Goal: Information Seeking & Learning: Find specific fact

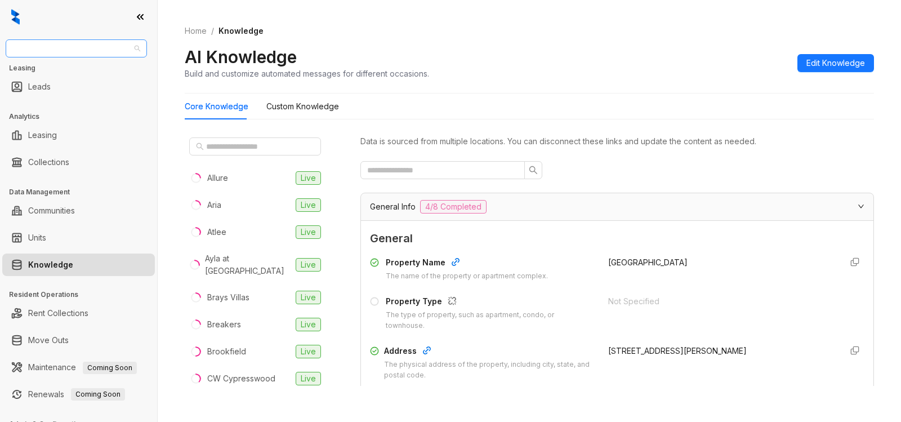
click at [105, 45] on span "United Apartment Group" at bounding box center [76, 48] width 128 height 17
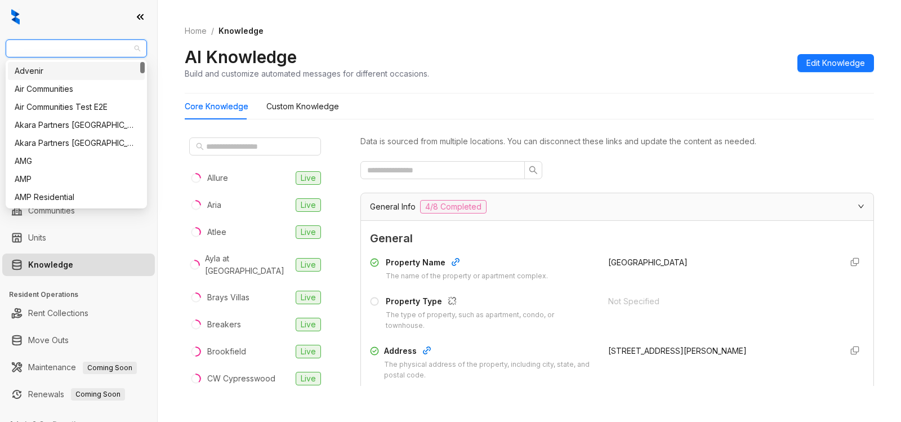
click at [115, 47] on span "United Apartment Group" at bounding box center [76, 48] width 128 height 17
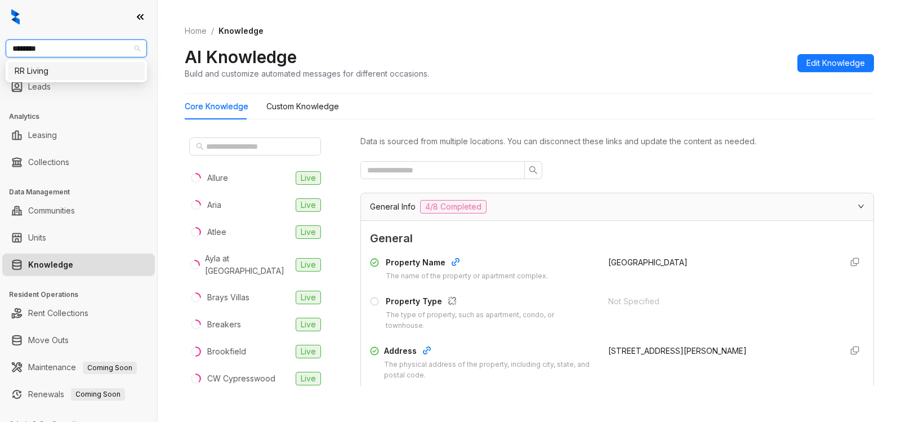
type input "*******"
click at [85, 68] on div "RR Living" at bounding box center [76, 71] width 123 height 12
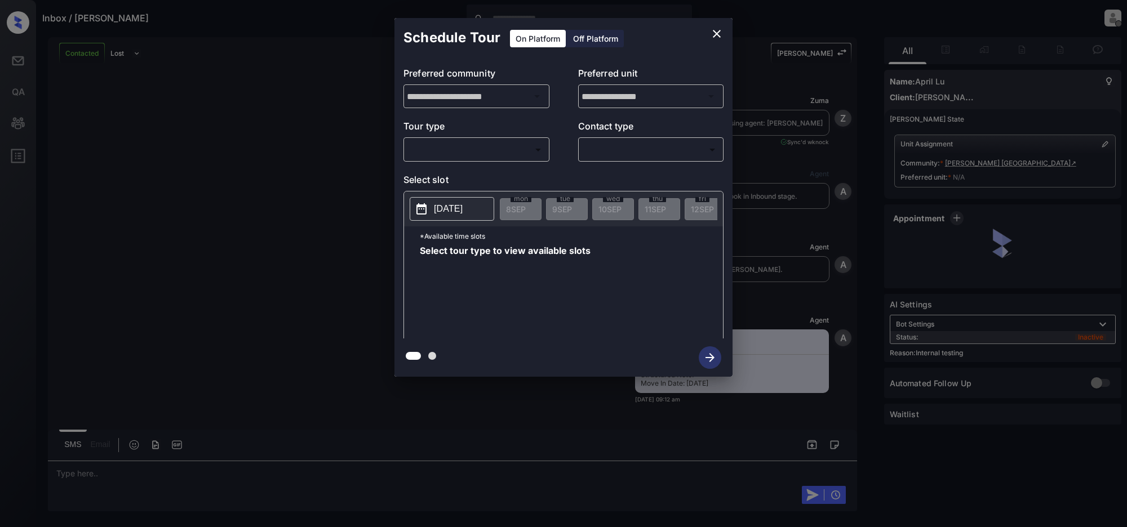
scroll to position [759, 0]
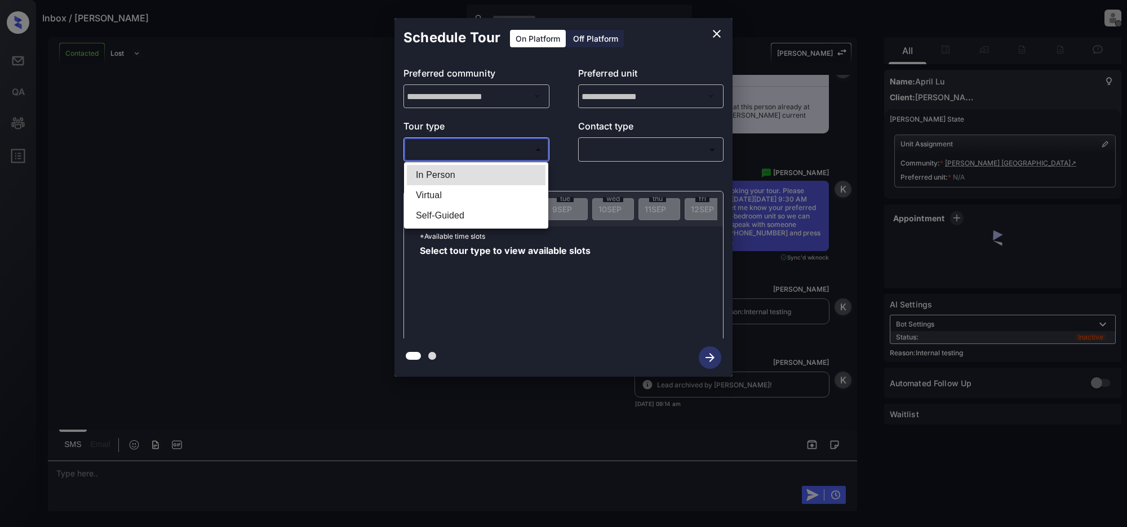
click at [482, 158] on body "Inbox / April Lu Jeramie Castro Offline Set yourself online Set yourself on bre…" at bounding box center [563, 263] width 1127 height 527
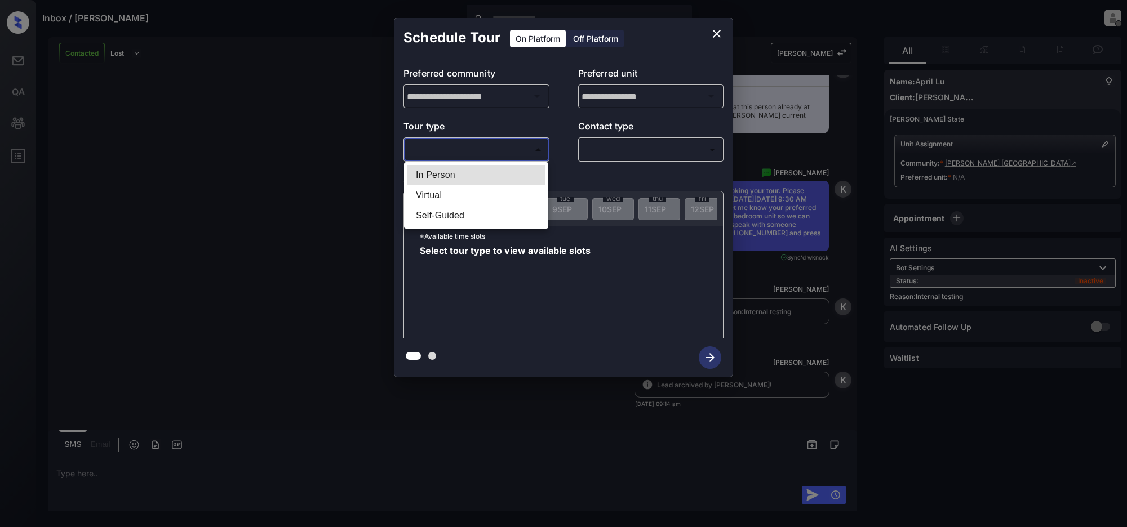
drag, startPoint x: 446, startPoint y: 181, endPoint x: 541, endPoint y: 170, distance: 95.8
click at [446, 181] on li "In Person" at bounding box center [476, 175] width 139 height 20
type input "********"
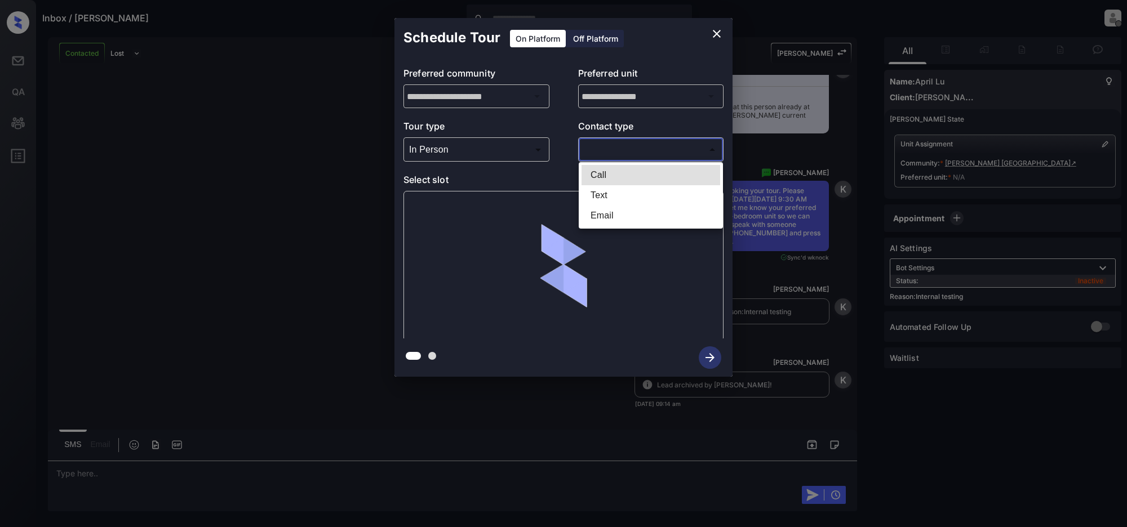
click at [616, 146] on body "Inbox / April Lu Jeramie Castro Offline Set yourself online Set yourself on bre…" at bounding box center [563, 263] width 1127 height 527
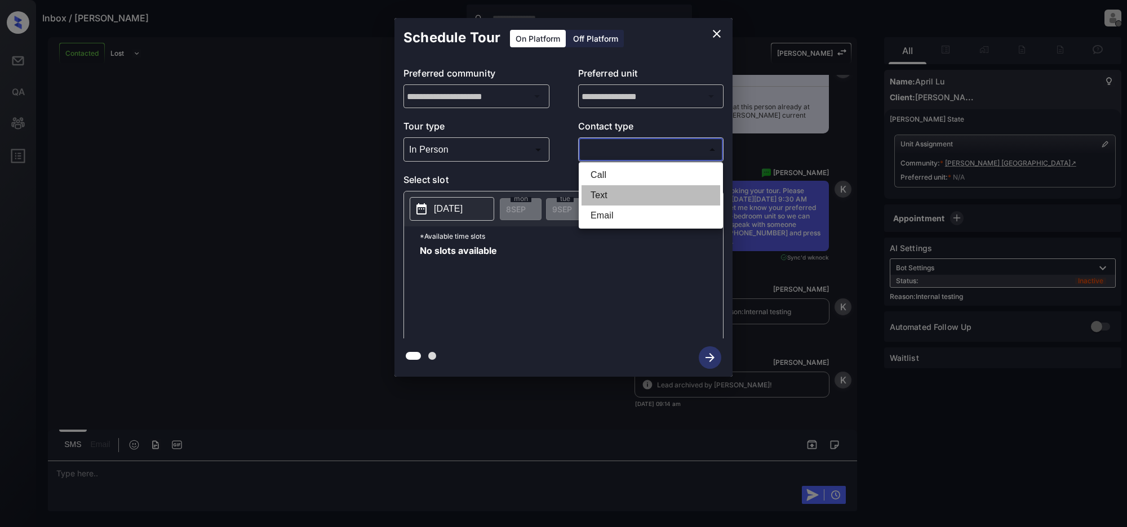
click at [596, 195] on li "Text" at bounding box center [650, 195] width 139 height 20
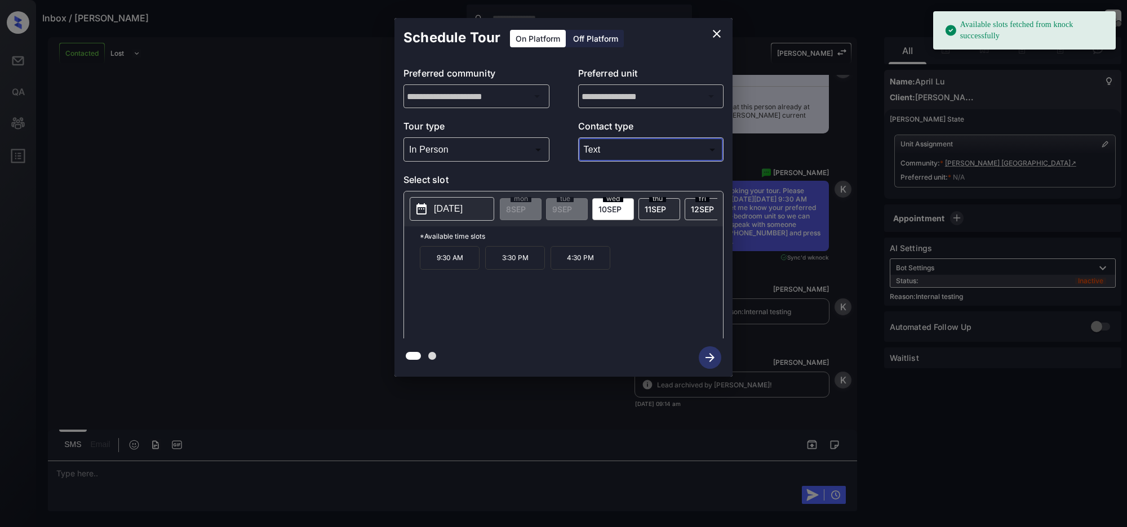
type input "****"
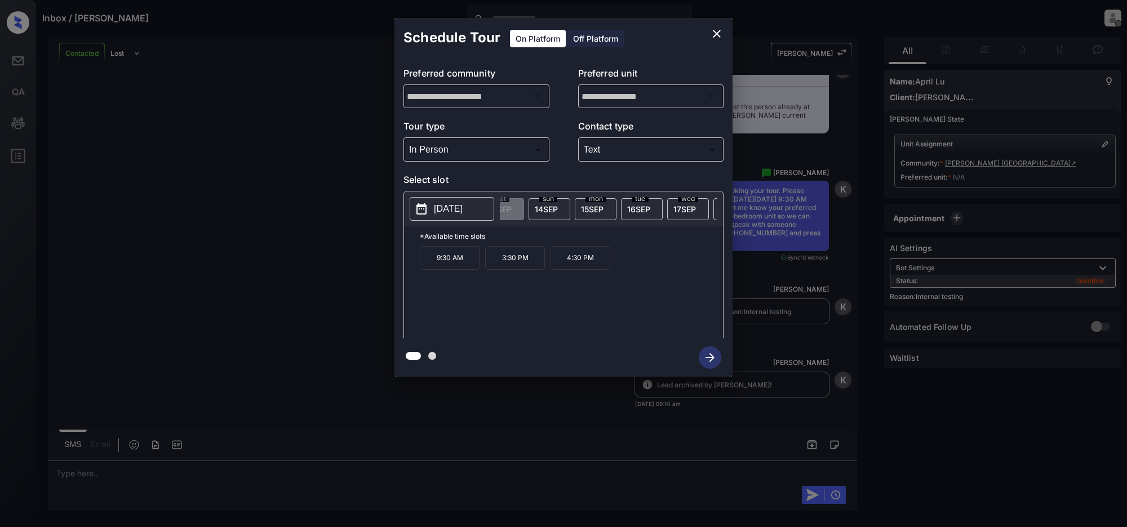
scroll to position [0, 254]
click at [709, 24] on div "Schedule Tour On Platform Off Platform" at bounding box center [563, 37] width 338 height 39
click at [719, 30] on icon "close" at bounding box center [717, 34] width 14 height 14
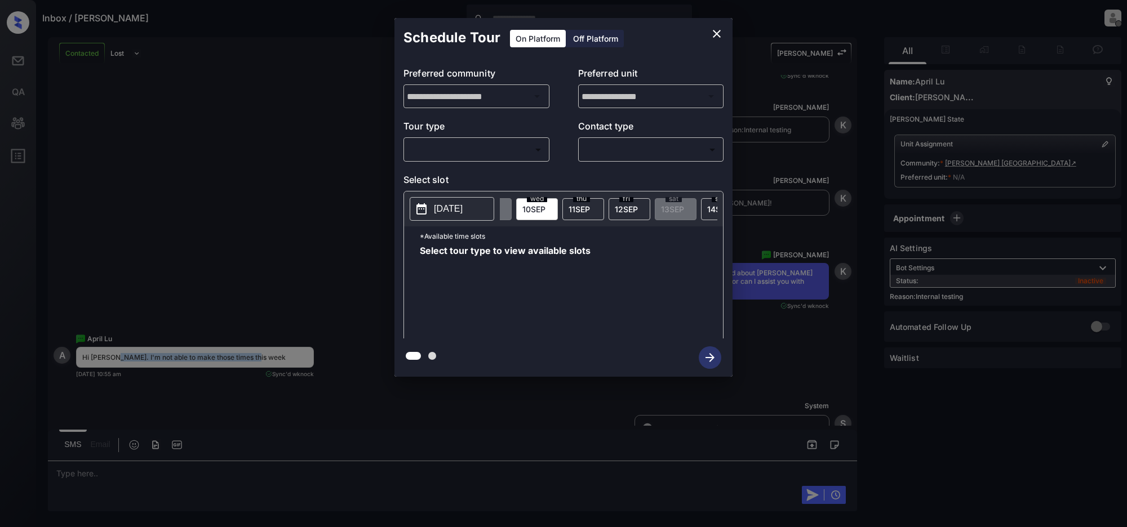
scroll to position [0, 85]
click at [714, 31] on icon "close" at bounding box center [717, 34] width 14 height 14
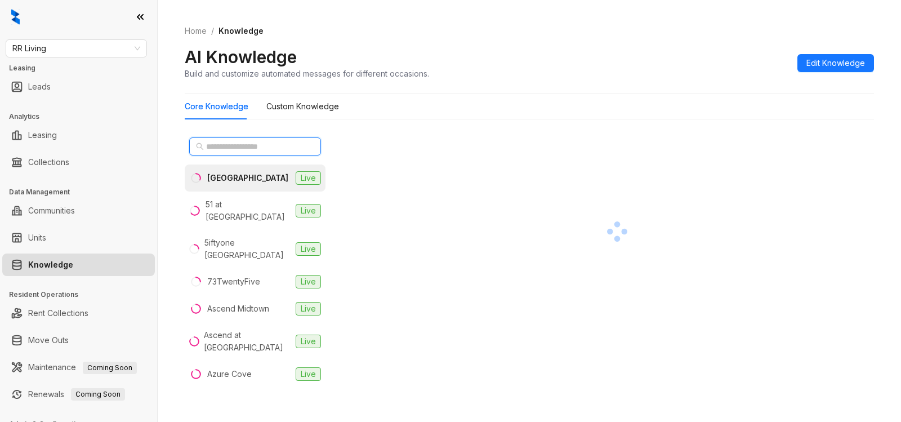
click at [250, 142] on input "text" at bounding box center [255, 146] width 99 height 12
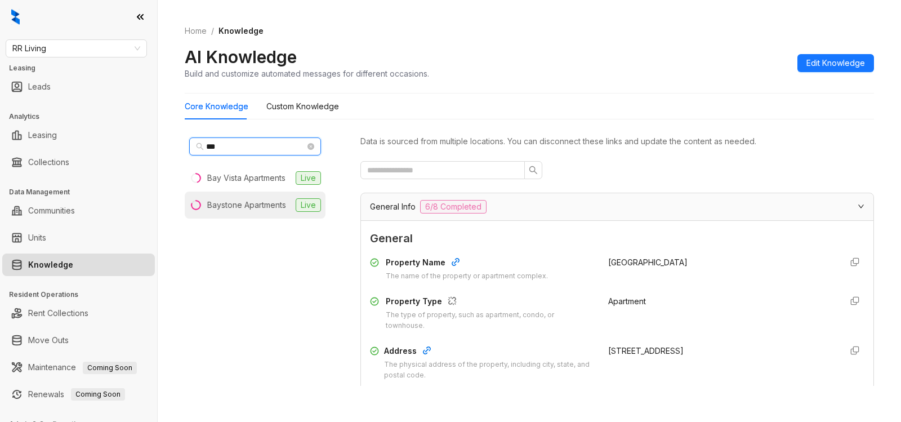
type input "***"
click at [243, 207] on div "Baystone Apartments" at bounding box center [246, 205] width 79 height 12
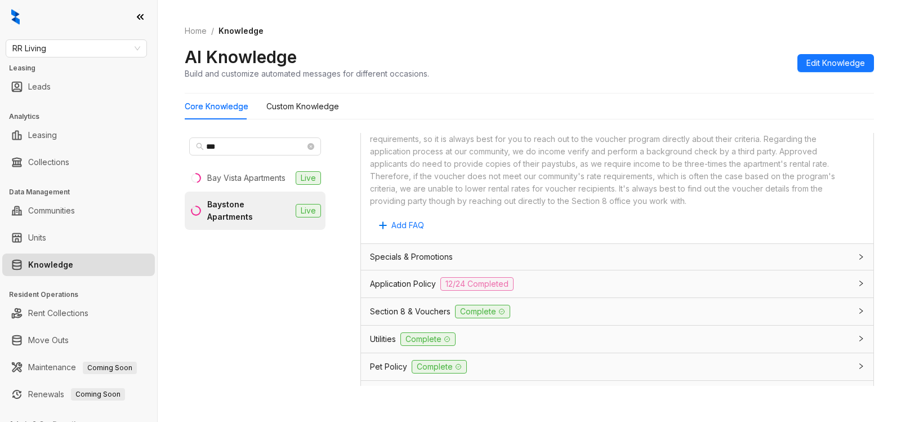
scroll to position [687, 0]
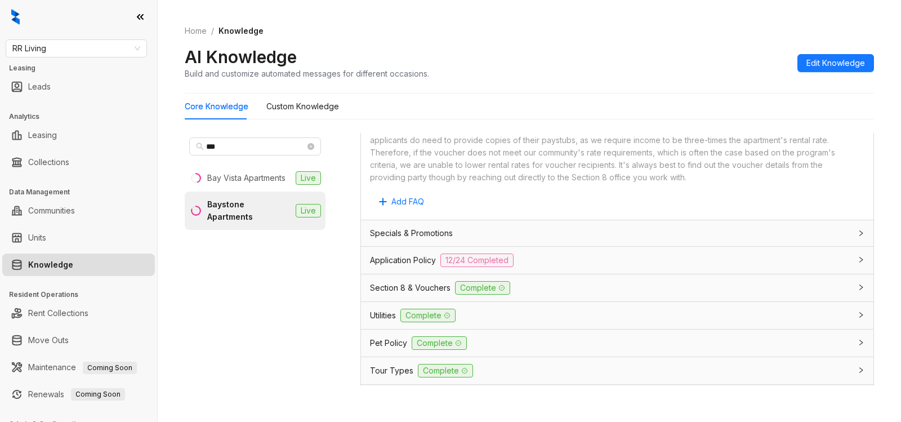
click at [628, 257] on div "Application Policy 12/24 Completed" at bounding box center [610, 261] width 481 height 14
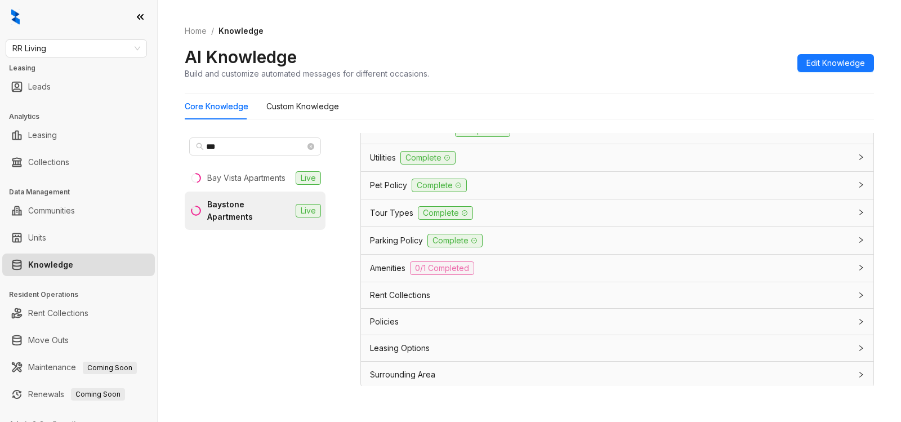
scroll to position [2542, 0]
click at [654, 338] on div "Leasing Options" at bounding box center [617, 346] width 513 height 26
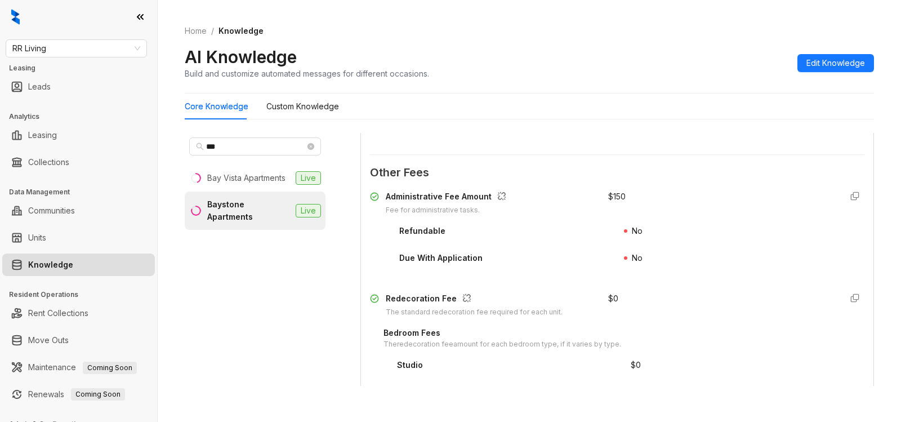
scroll to position [1659, 0]
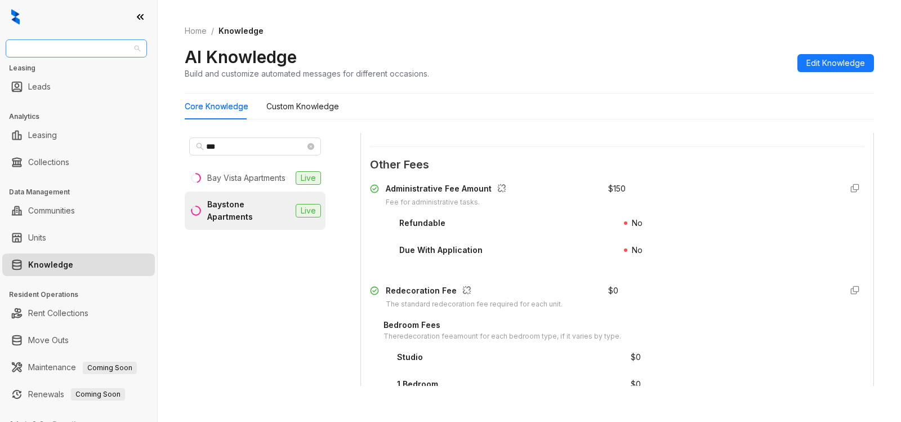
click at [60, 45] on span "RR Living" at bounding box center [76, 48] width 128 height 17
type input "**"
click at [51, 73] on div "AMG" at bounding box center [76, 71] width 123 height 12
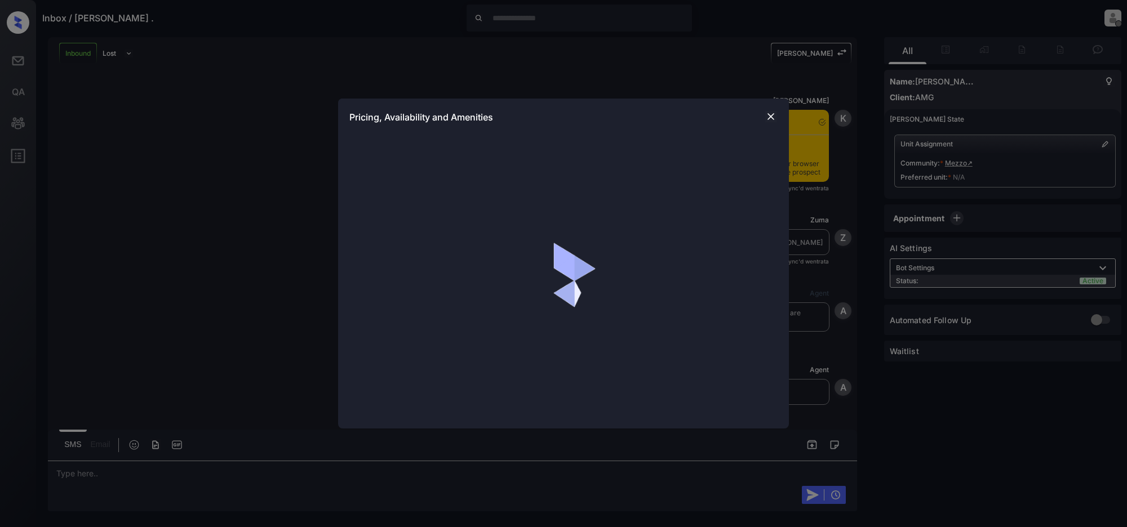
scroll to position [3327, 0]
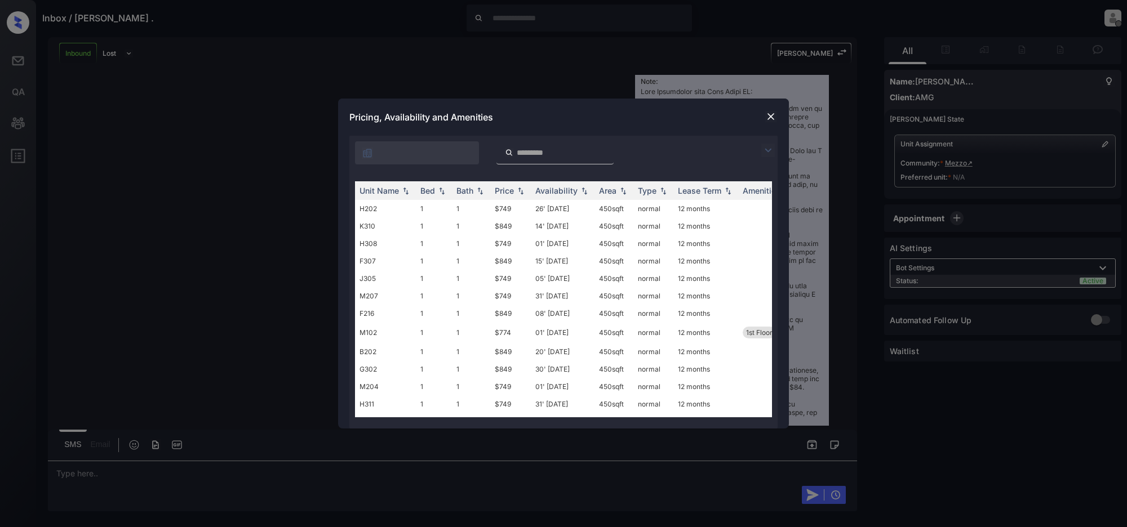
click at [769, 150] on img at bounding box center [768, 151] width 14 height 14
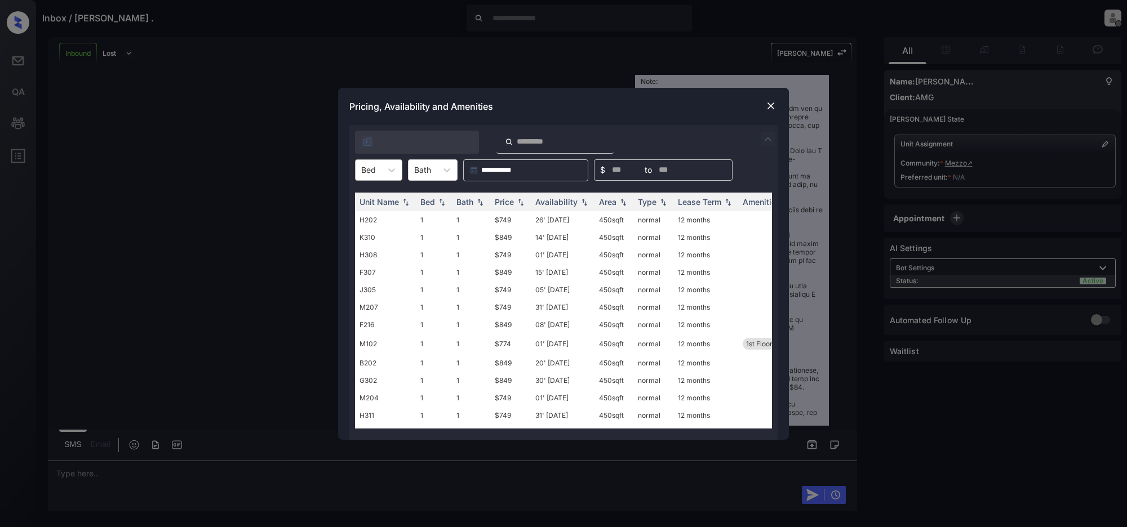
click at [364, 167] on div at bounding box center [368, 170] width 15 height 12
click at [392, 202] on div "0" at bounding box center [378, 198] width 47 height 20
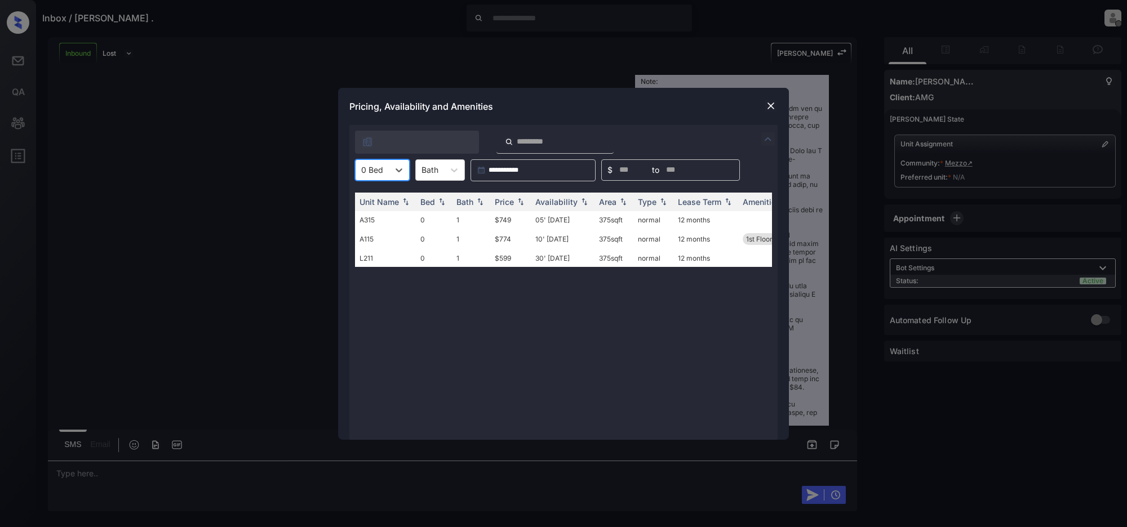
click at [765, 104] on img at bounding box center [770, 105] width 11 height 11
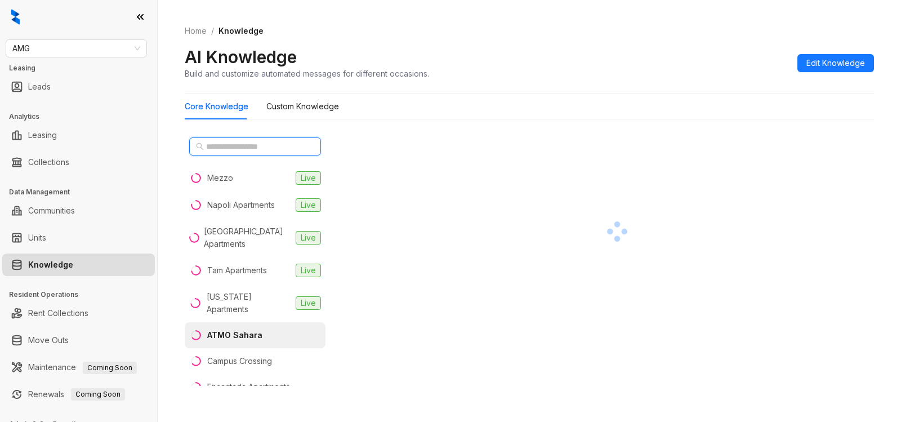
click at [243, 145] on input "text" at bounding box center [255, 146] width 99 height 12
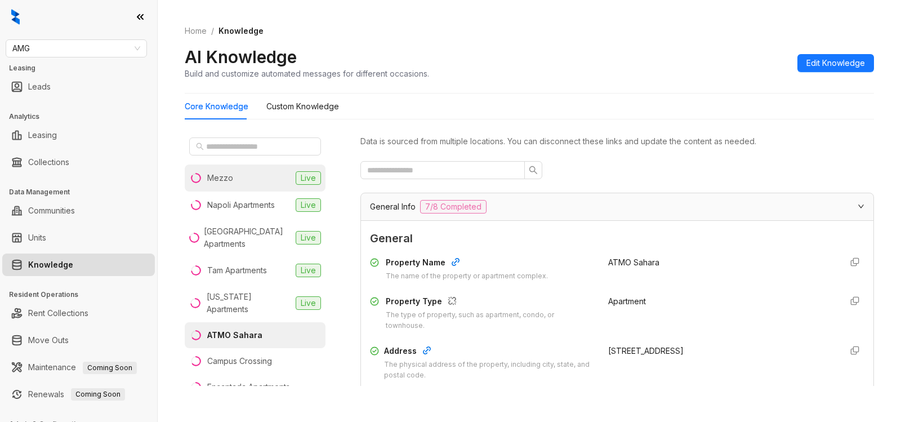
click at [233, 176] on li "Mezzo Live" at bounding box center [255, 178] width 141 height 27
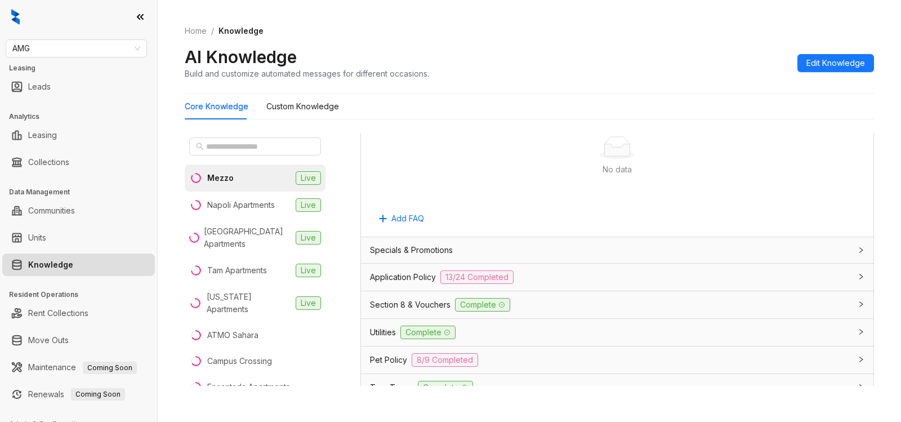
scroll to position [663, 0]
click at [561, 278] on div "Application Policy 13/24 Completed" at bounding box center [610, 275] width 481 height 14
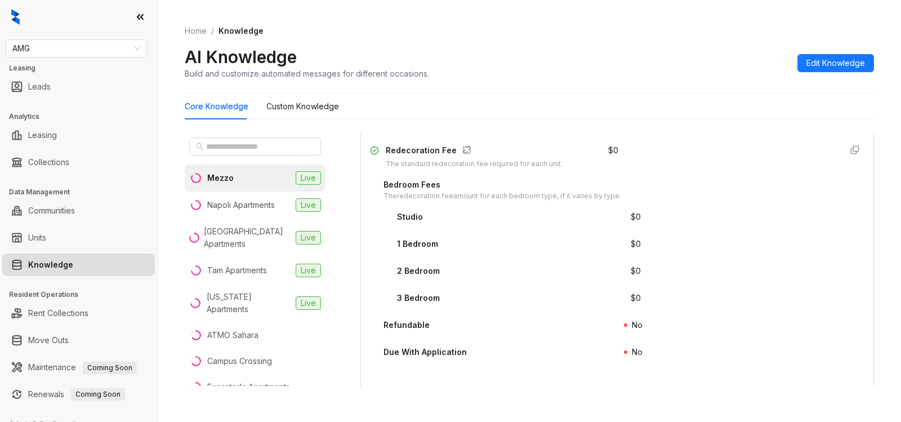
scroll to position [1969, 0]
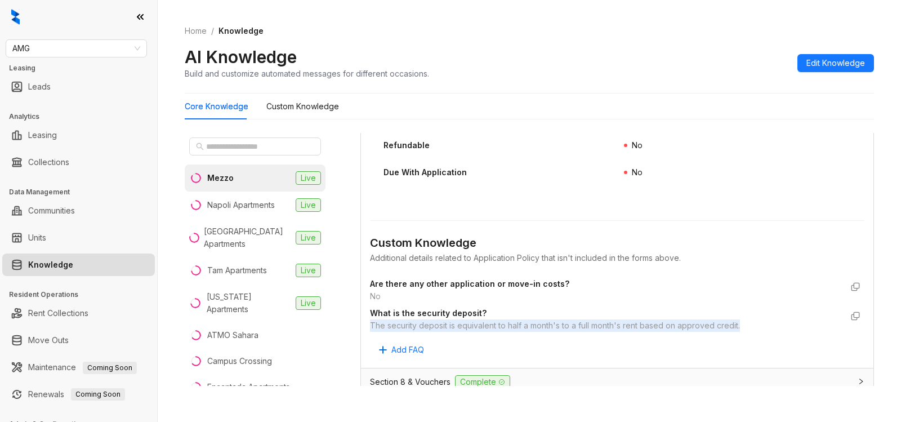
drag, startPoint x: 370, startPoint y: 328, endPoint x: 743, endPoint y: 328, distance: 372.4
click at [743, 328] on div "The security deposit is equivalent to half a month's to a full month's rent bas…" at bounding box center [606, 325] width 472 height 12
copy div "The security deposit is equivalent to half a month's to a full month's rent bas…"
click at [86, 47] on span "AMG" at bounding box center [76, 48] width 128 height 17
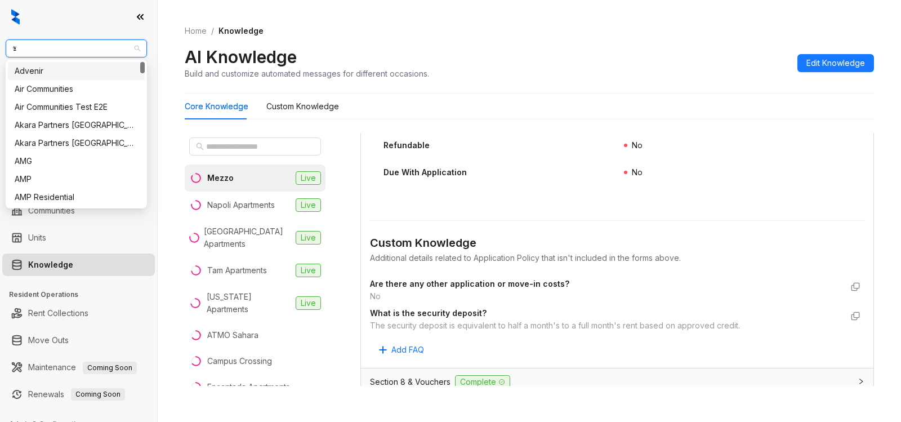
type input "**"
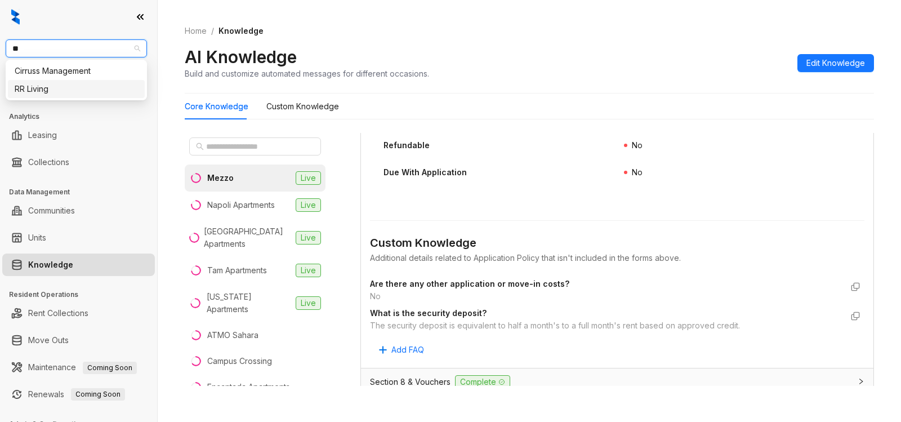
click at [55, 92] on div "RR Living" at bounding box center [76, 89] width 123 height 12
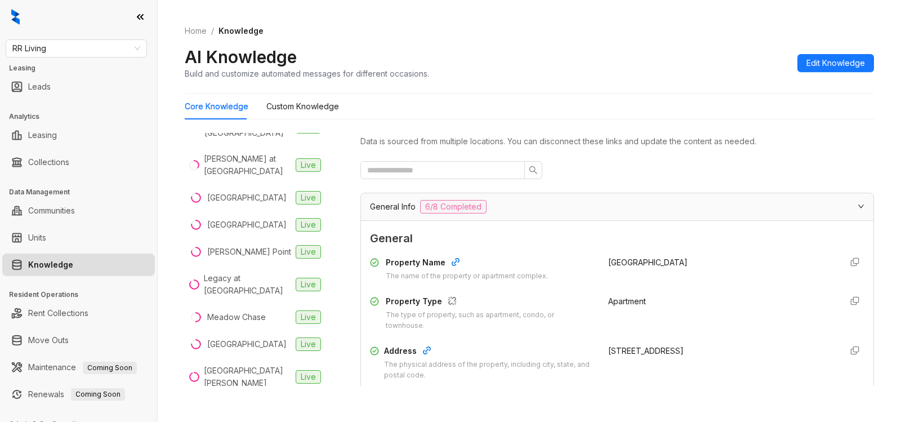
scroll to position [393, 0]
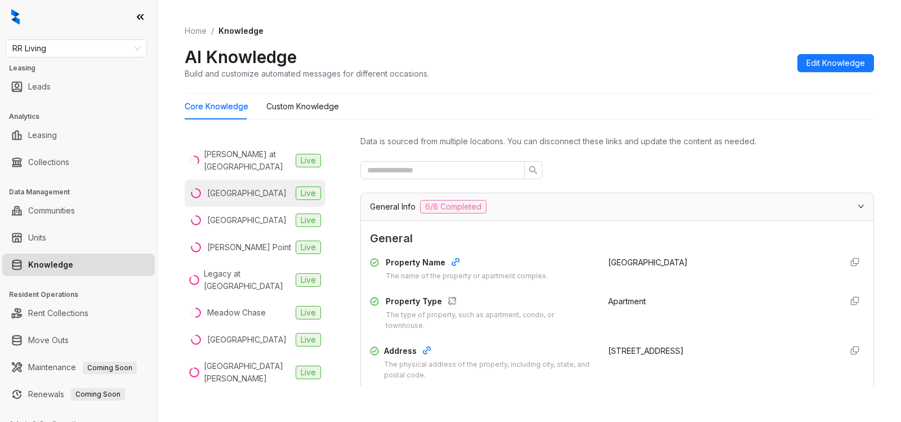
click at [235, 188] on div "[GEOGRAPHIC_DATA]" at bounding box center [246, 193] width 79 height 12
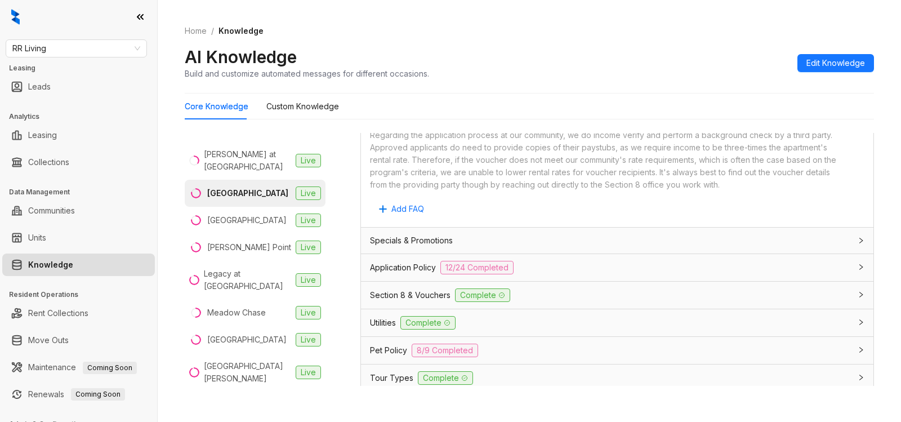
scroll to position [695, 0]
click at [543, 272] on div "Application Policy 12/24 Completed" at bounding box center [610, 265] width 481 height 14
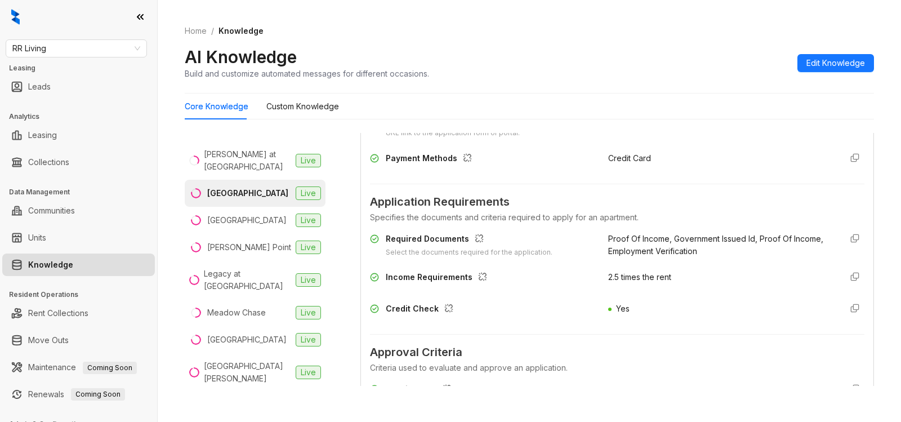
scroll to position [942, 0]
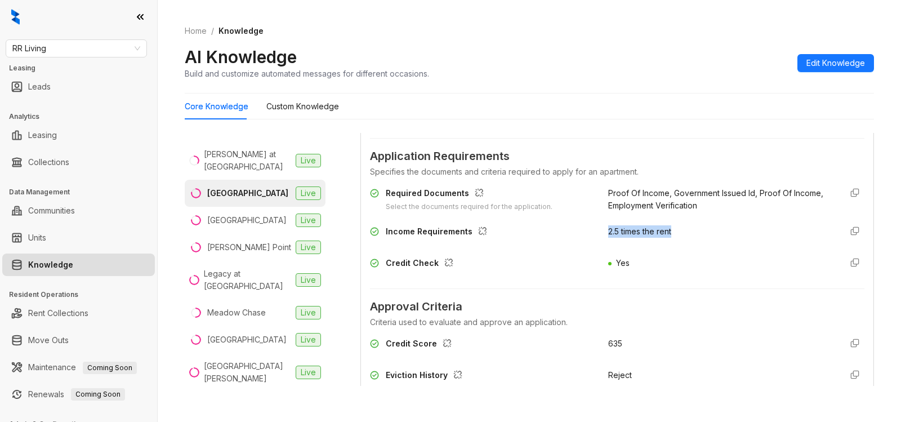
drag, startPoint x: 593, startPoint y: 247, endPoint x: 667, endPoint y: 243, distance: 73.9
click at [667, 243] on div "Income Requirements 2.5 times the rent" at bounding box center [617, 234] width 495 height 18
copy span "2.5 times the rent"
